Goal: Information Seeking & Learning: Learn about a topic

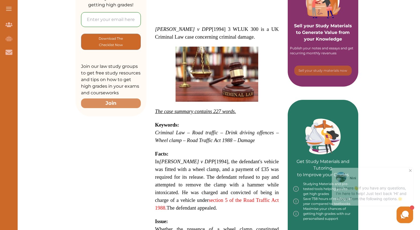
scroll to position [193, 0]
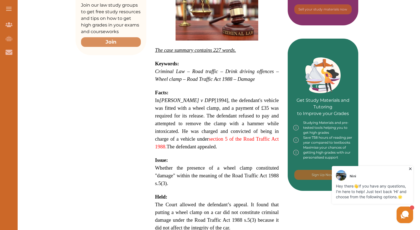
click at [248, 156] on h2 "Issue:" at bounding box center [217, 160] width 124 height 8
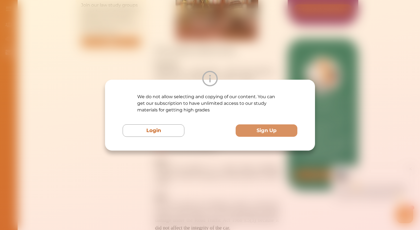
click at [161, 164] on div "We do not allow selecting and copying of our content. You can get our subscript…" at bounding box center [210, 115] width 420 height 230
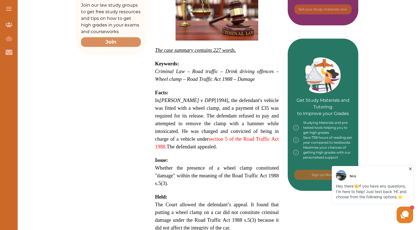
scroll to position [330, 0]
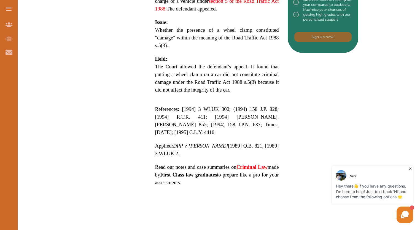
click at [410, 169] on icon at bounding box center [410, 168] width 2 height 2
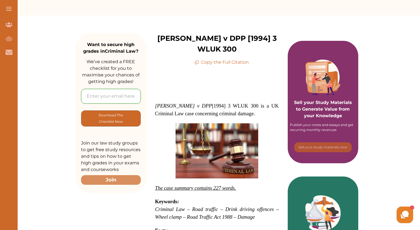
scroll to position [165, 0]
